Goal: Task Accomplishment & Management: Manage account settings

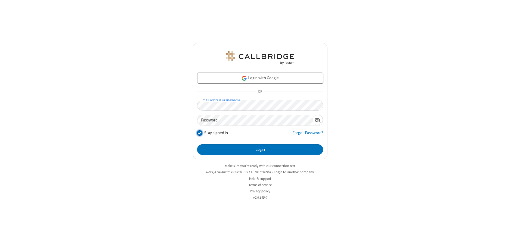
click at [199, 133] on input "Stay signed in" at bounding box center [199, 133] width 5 height 6
checkbox input "false"
click at [260, 150] on button "Login" at bounding box center [260, 149] width 126 height 11
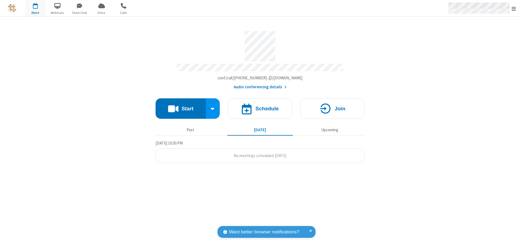
click at [514, 8] on span "Open menu" at bounding box center [514, 8] width 4 height 5
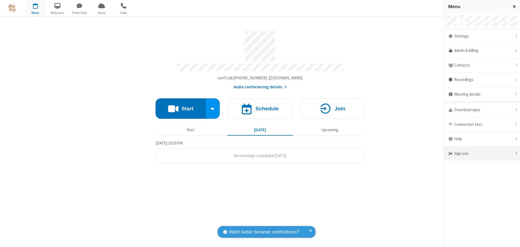
click at [482, 154] on div "Sign out" at bounding box center [482, 154] width 76 height 14
